Goal: Information Seeking & Learning: Learn about a topic

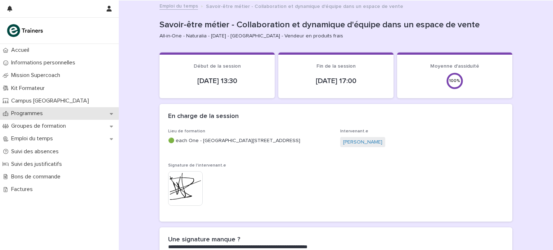
click at [48, 114] on p "Programmes" at bounding box center [28, 113] width 40 height 7
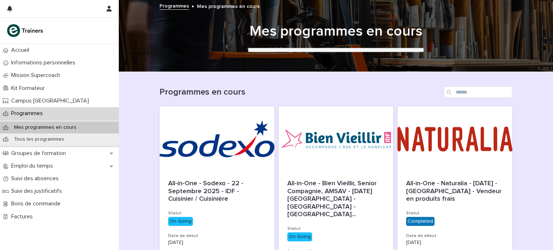
click at [234, 153] on div at bounding box center [216, 139] width 115 height 65
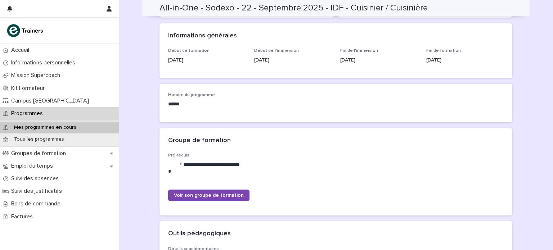
scroll to position [86, 0]
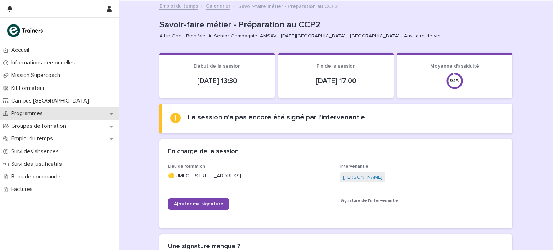
click at [42, 112] on p "Programmes" at bounding box center [28, 113] width 40 height 7
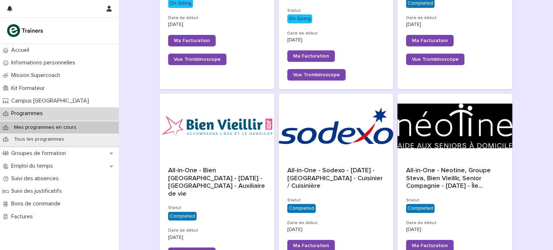
scroll to position [219, 0]
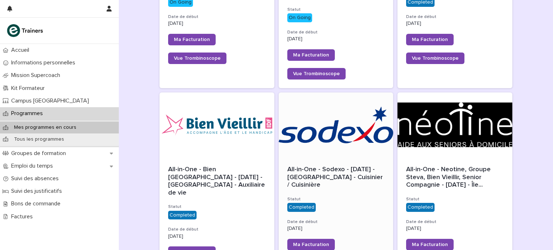
click at [346, 124] on div at bounding box center [336, 124] width 115 height 65
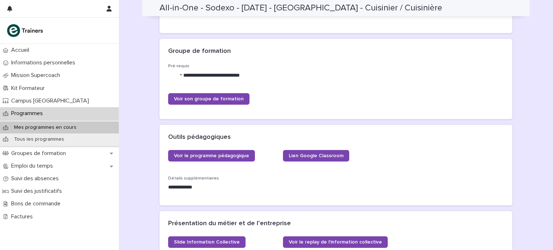
scroll to position [177, 0]
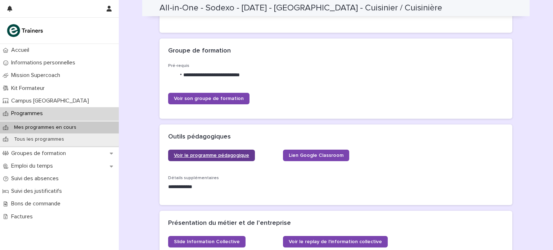
click at [228, 153] on span "Voir le programme pédagogique" at bounding box center [211, 155] width 75 height 5
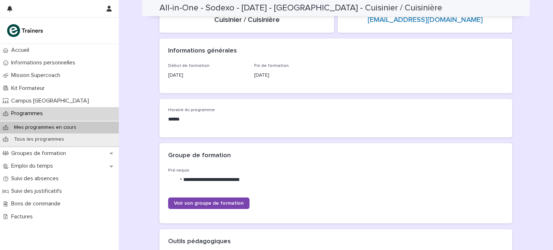
scroll to position [68, 0]
